Goal: Information Seeking & Learning: Learn about a topic

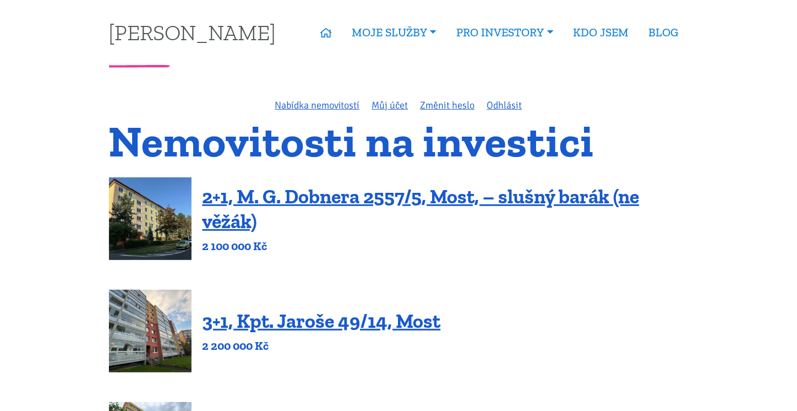
scroll to position [55, 0]
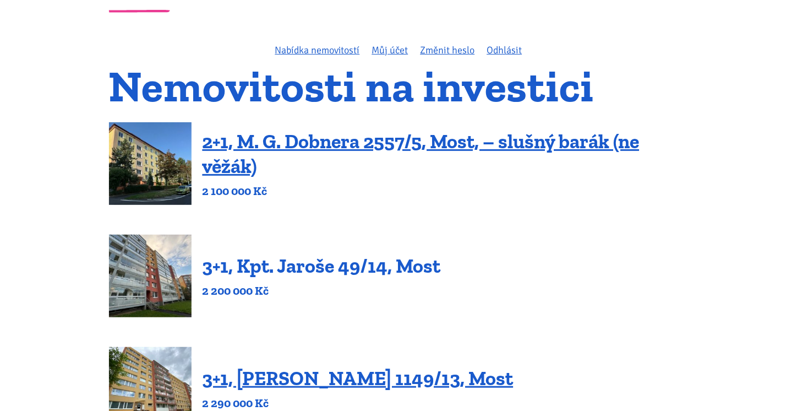
click at [331, 271] on link "3+1, Kpt. Jaroše 49/14, Most" at bounding box center [322, 266] width 238 height 24
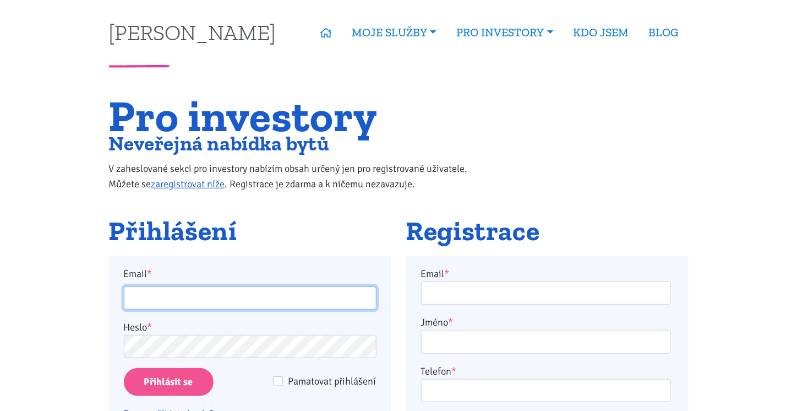
click at [186, 287] on input "Email *" at bounding box center [250, 298] width 253 height 24
type input "kratkymartin@centrum.cz"
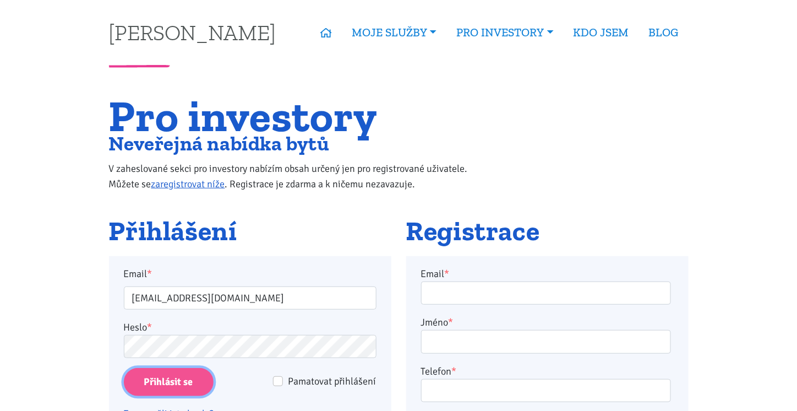
click at [177, 394] on input "Přihlásit se" at bounding box center [169, 382] width 90 height 28
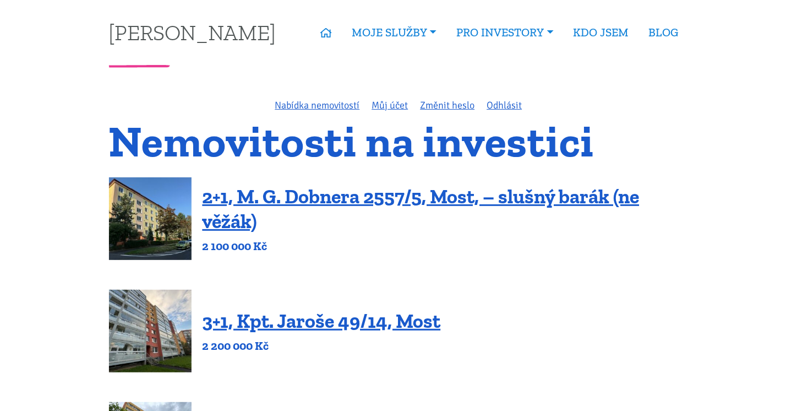
scroll to position [110, 0]
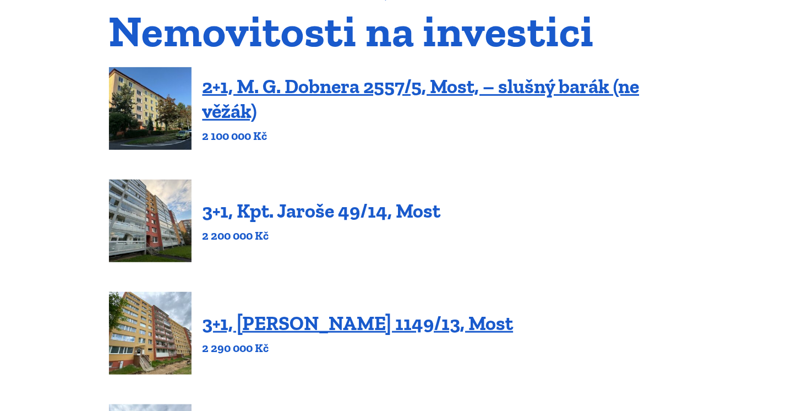
click at [290, 213] on link "3+1, Kpt. Jaroše 49/14, Most" at bounding box center [322, 211] width 238 height 24
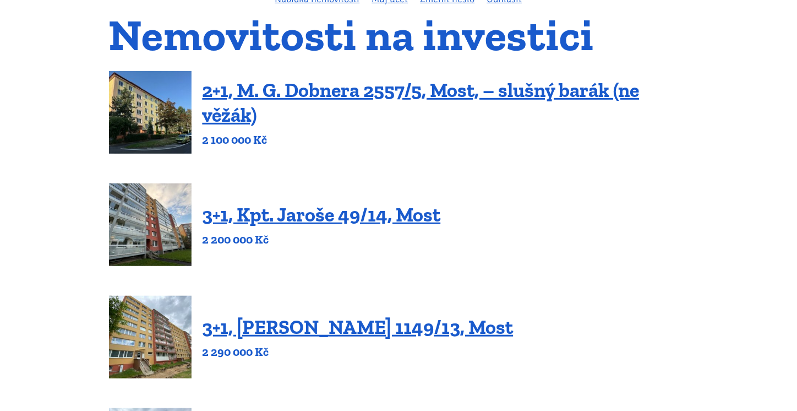
scroll to position [110, 0]
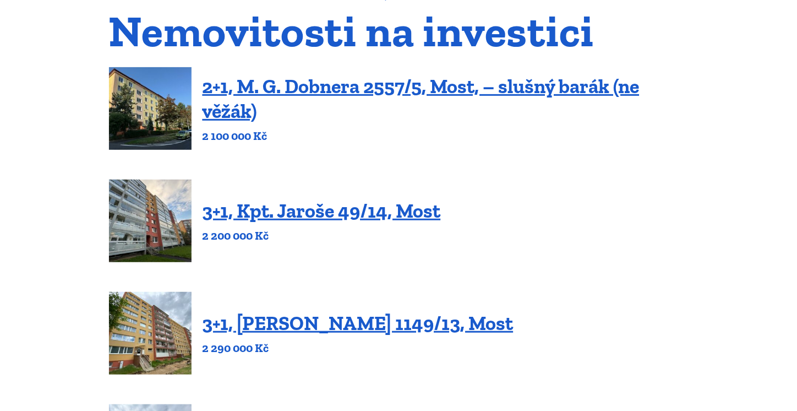
drag, startPoint x: 285, startPoint y: 215, endPoint x: 652, endPoint y: 161, distance: 371.1
click at [336, 212] on link "3+1, Kpt. Jaroše 49/14, Most" at bounding box center [322, 211] width 238 height 24
